Goal: Task Accomplishment & Management: Manage account settings

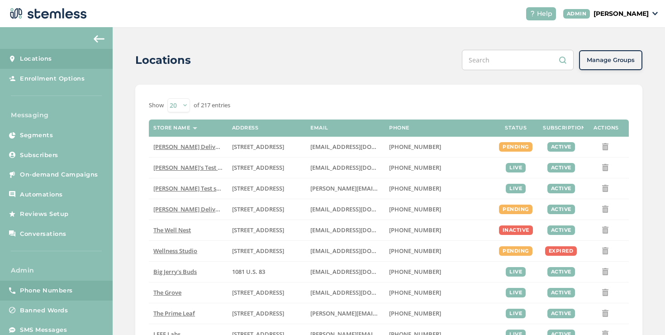
click at [70, 290] on span "Phone Numbers" at bounding box center [46, 290] width 53 height 9
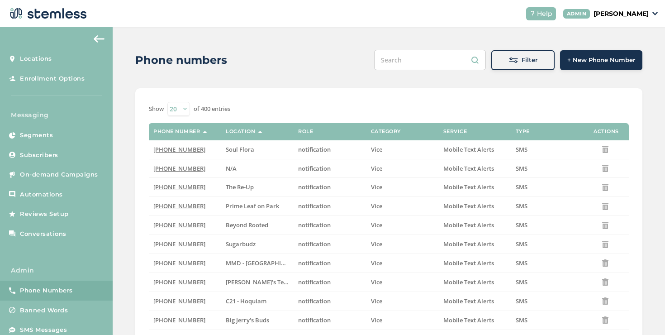
click at [583, 56] on span "+ New Phone Number" at bounding box center [601, 60] width 68 height 9
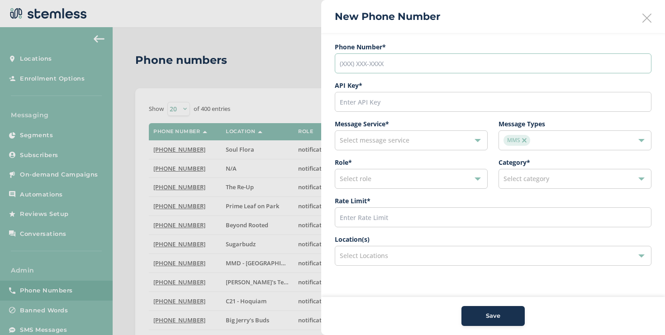
click at [436, 62] on input "tel" at bounding box center [493, 63] width 317 height 20
paste input "[PHONE_NUMBER]"
type input "[PHONE_NUMBER]"
click at [401, 142] on span "Select message service" at bounding box center [375, 140] width 70 height 9
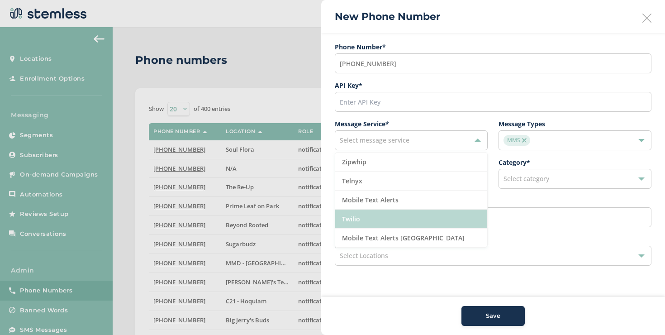
click at [370, 216] on li "Twilio" at bounding box center [411, 218] width 152 height 19
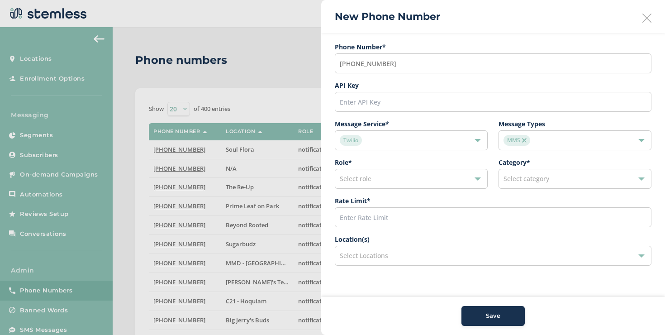
click at [547, 145] on div "MMS" at bounding box center [570, 140] width 134 height 11
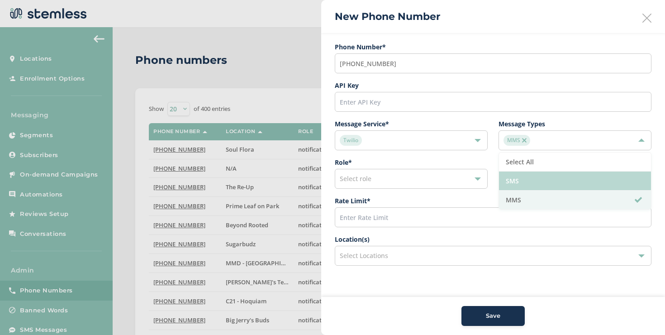
click at [520, 183] on li "SMS" at bounding box center [575, 180] width 152 height 19
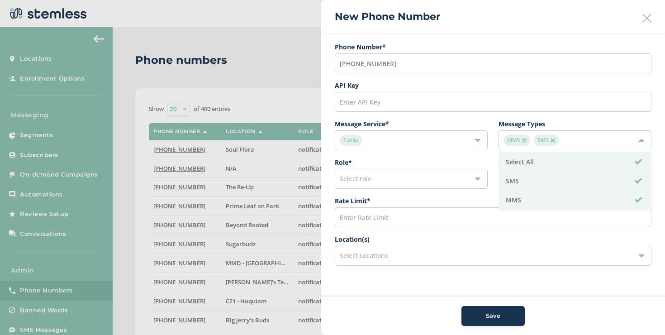
click at [436, 179] on div "Select role" at bounding box center [411, 179] width 153 height 20
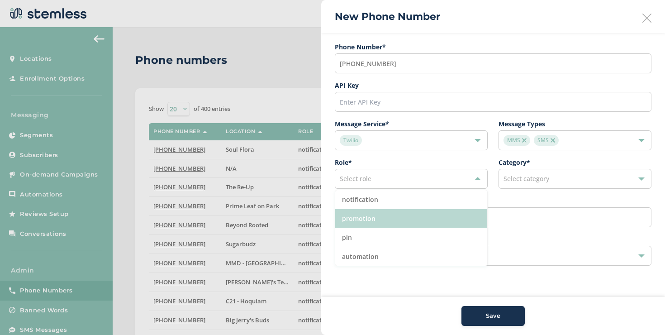
click at [379, 215] on li "promotion" at bounding box center [411, 218] width 152 height 19
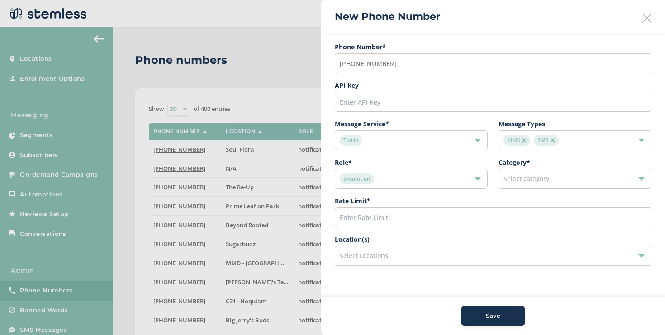
click at [510, 181] on span "Select category" at bounding box center [526, 178] width 46 height 9
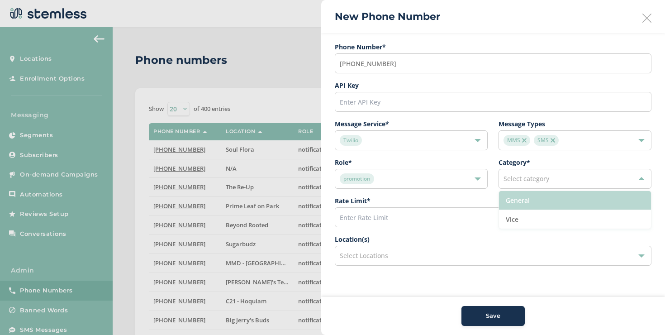
click at [507, 195] on li "General" at bounding box center [575, 200] width 152 height 19
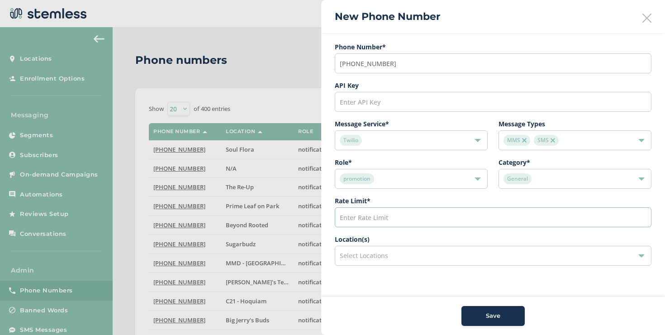
click at [452, 221] on input "text" at bounding box center [493, 217] width 317 height 20
click at [357, 222] on input "text" at bounding box center [493, 217] width 317 height 20
type input "600"
click at [477, 310] on button "Save" at bounding box center [492, 316] width 63 height 20
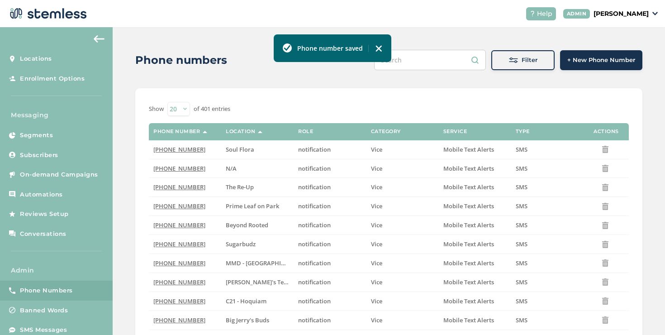
click at [513, 62] on span at bounding box center [513, 60] width 9 height 9
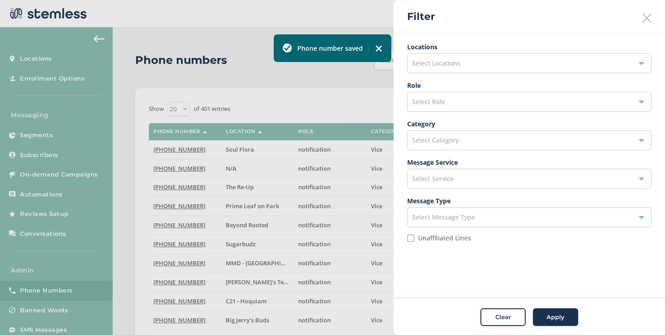
click at [450, 110] on div "Select Role" at bounding box center [529, 102] width 244 height 20
click at [445, 142] on span "Select Category" at bounding box center [435, 140] width 47 height 9
click at [433, 196] on label "Message Type" at bounding box center [529, 200] width 244 height 9
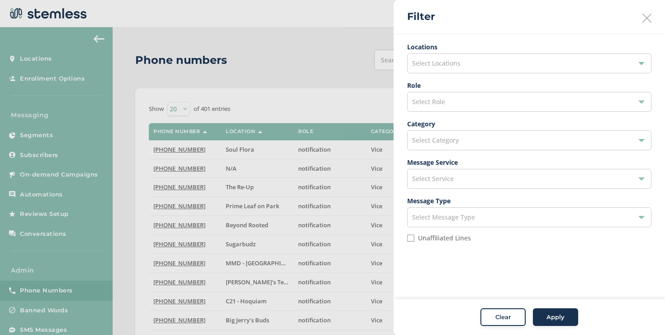
click at [439, 184] on div "Select Service" at bounding box center [529, 179] width 244 height 20
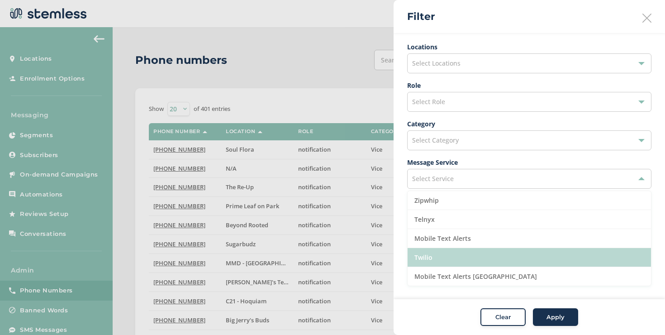
click at [434, 258] on li "Twilio" at bounding box center [529, 257] width 243 height 19
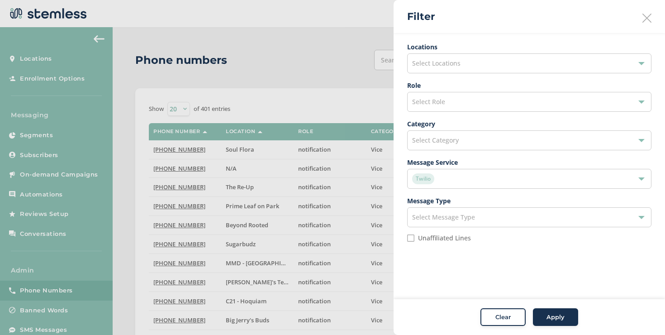
click at [547, 309] on button "Apply" at bounding box center [555, 317] width 45 height 18
